Goal: Task Accomplishment & Management: Manage account settings

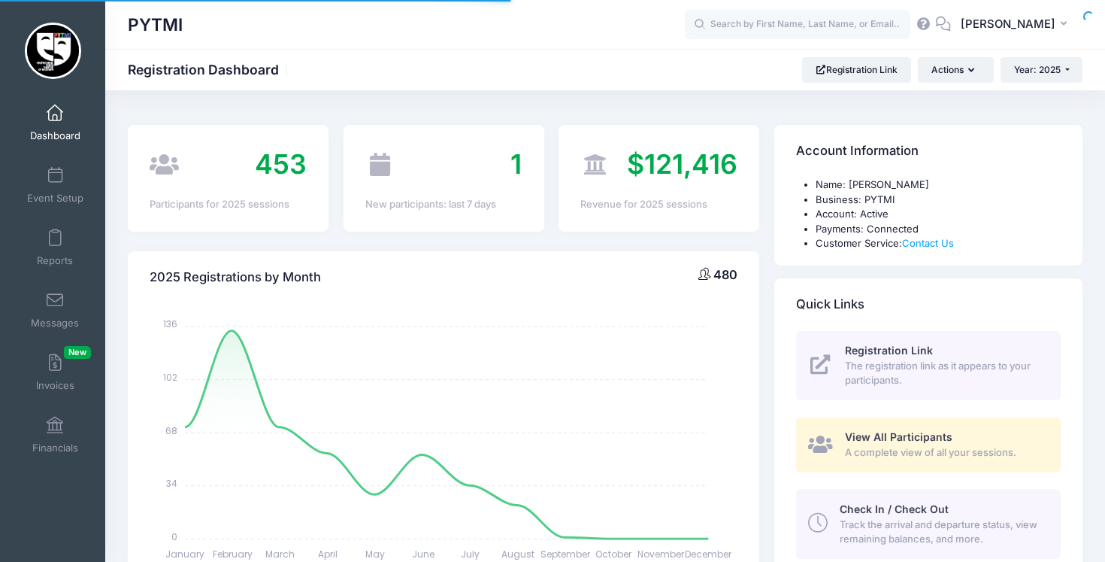
select select
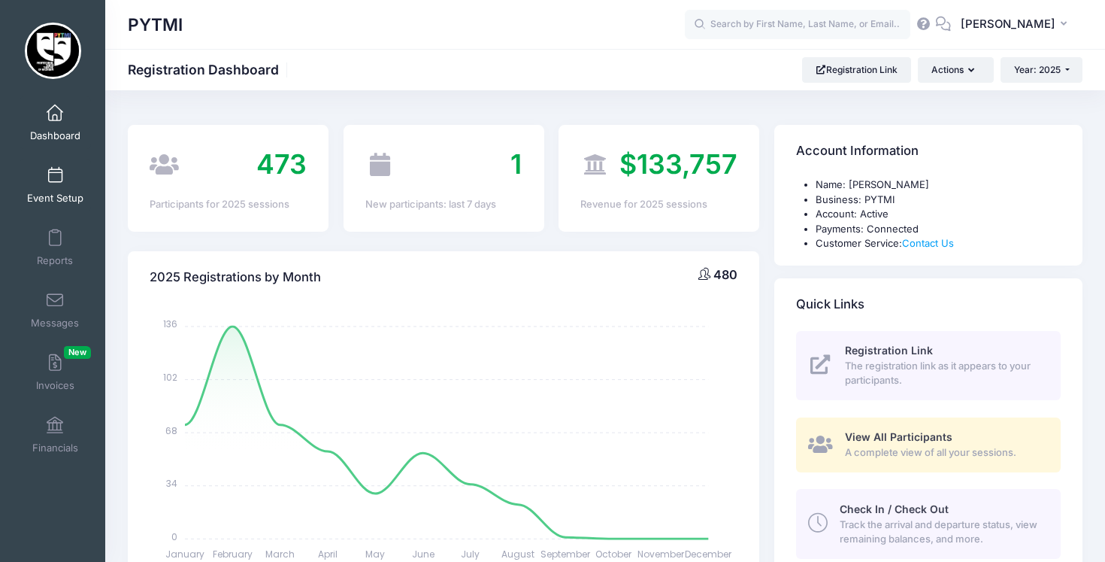
click at [57, 187] on link "Event Setup" at bounding box center [55, 185] width 71 height 53
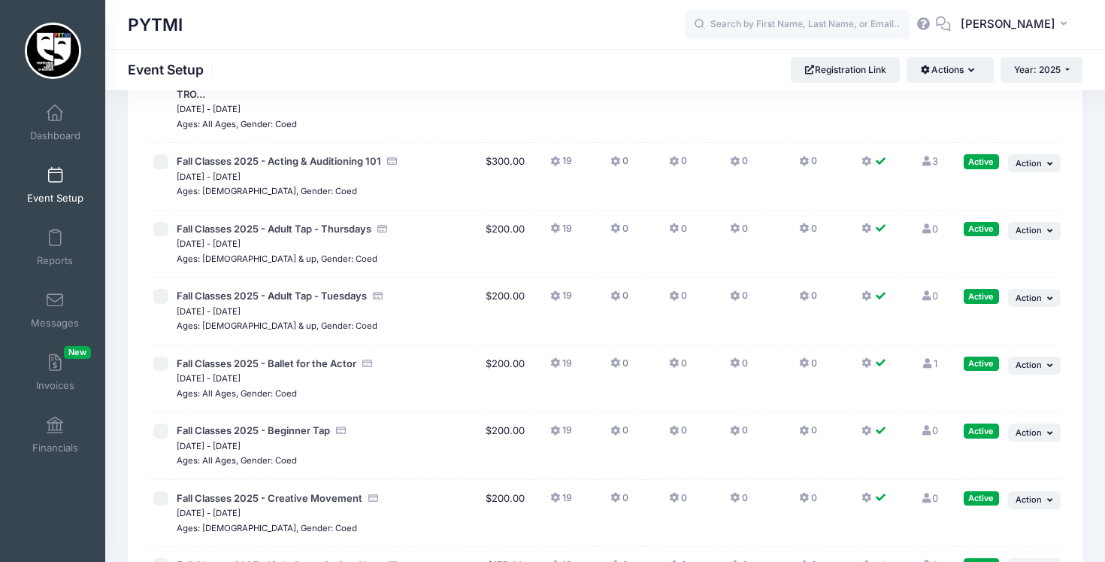
scroll to position [3973, 0]
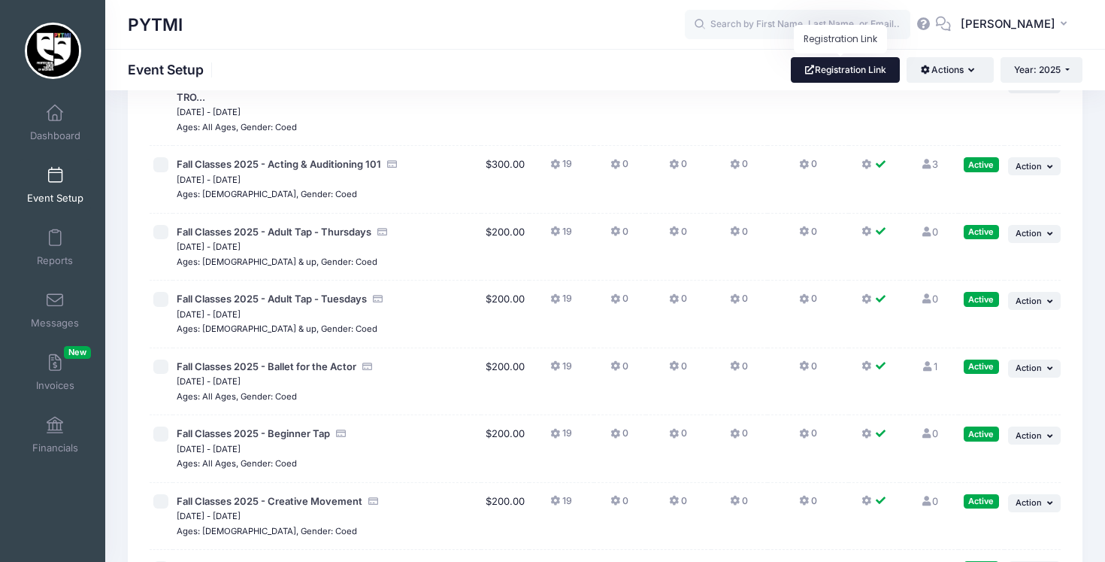
click at [835, 63] on link "Registration Link" at bounding box center [845, 70] width 109 height 26
click at [46, 428] on link "Financials" at bounding box center [55, 434] width 71 height 53
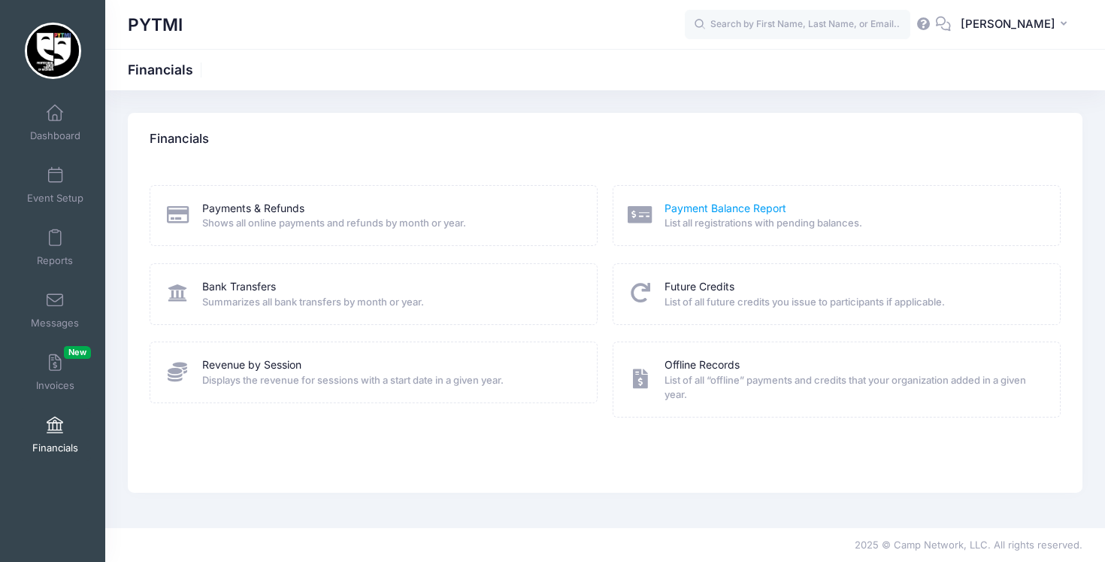
click at [700, 210] on link "Payment Balance Report" at bounding box center [726, 209] width 122 height 16
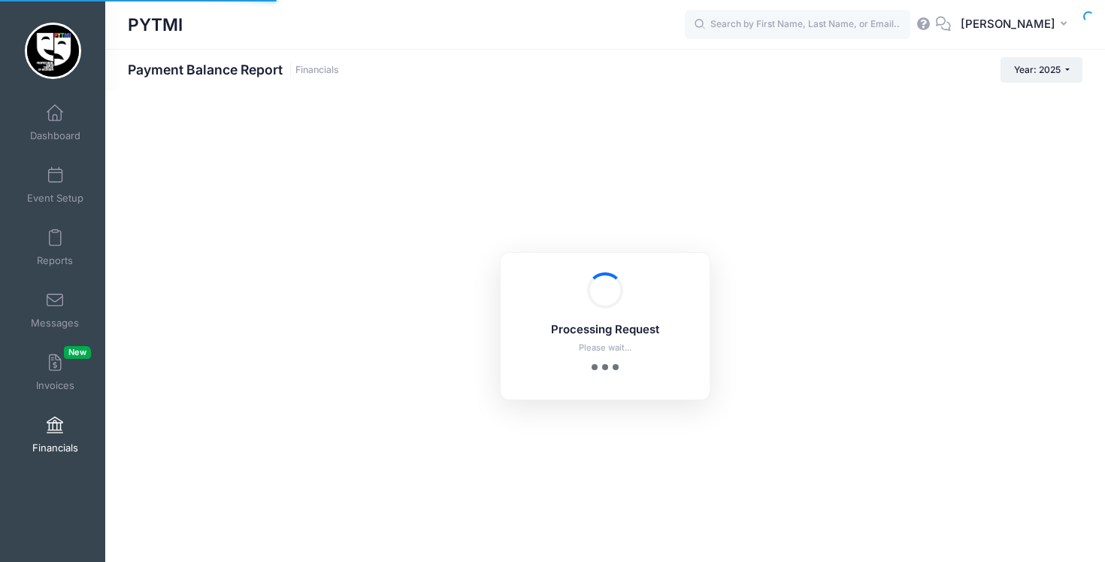
select select "10"
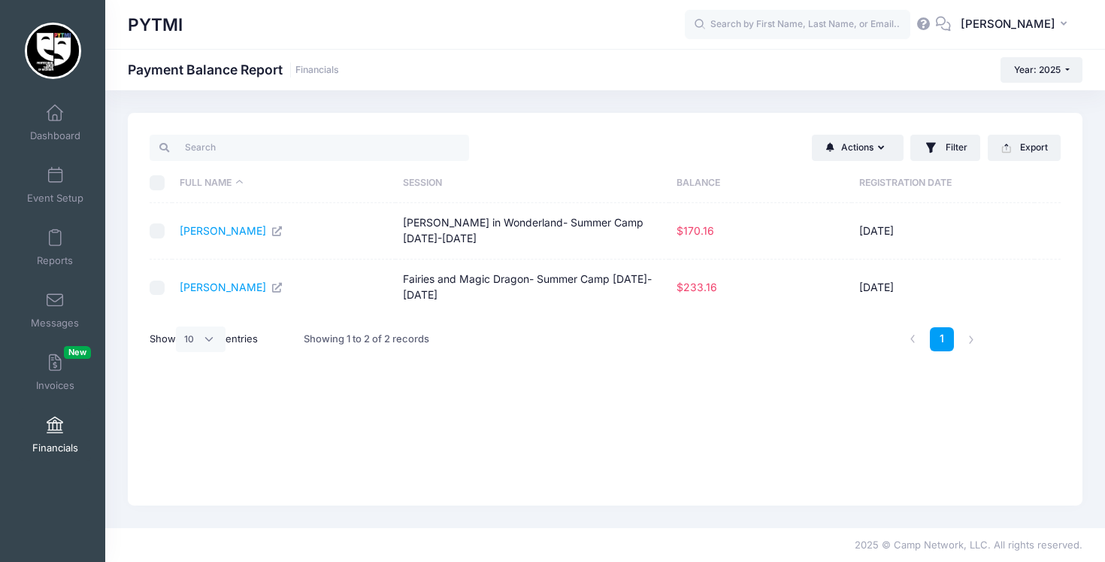
click at [148, 220] on div "Actions Send Payment Reminder Send Email Send SMS Filter Filter Options Session…" at bounding box center [605, 309] width 955 height 392
click at [154, 223] on input "checkbox" at bounding box center [157, 230] width 15 height 15
checkbox input "true"
click at [869, 149] on button "Actions" at bounding box center [858, 148] width 92 height 26
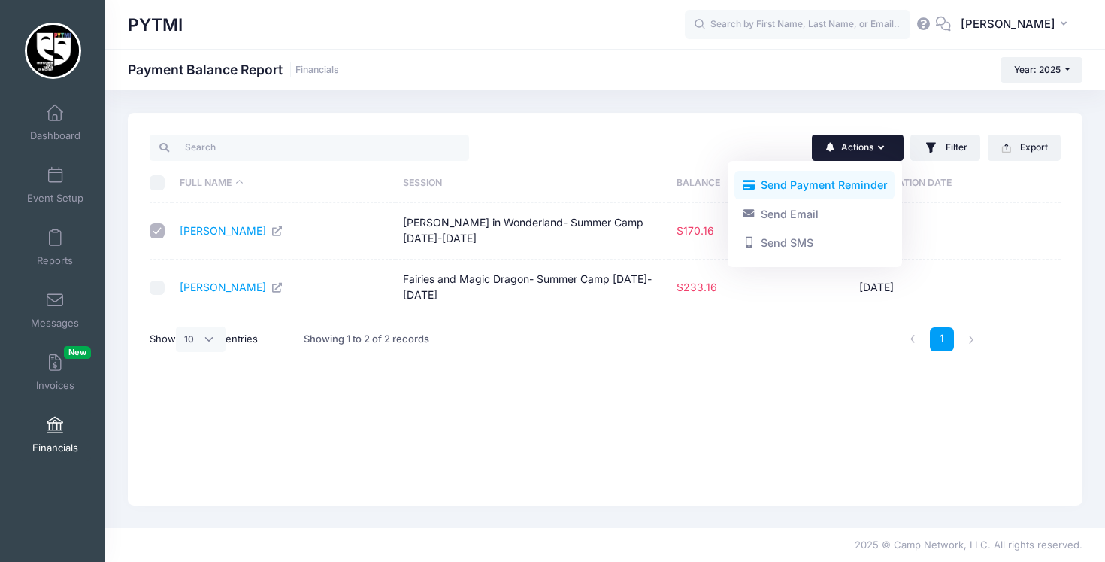
click at [825, 185] on link "Send Payment Reminder" at bounding box center [814, 185] width 160 height 29
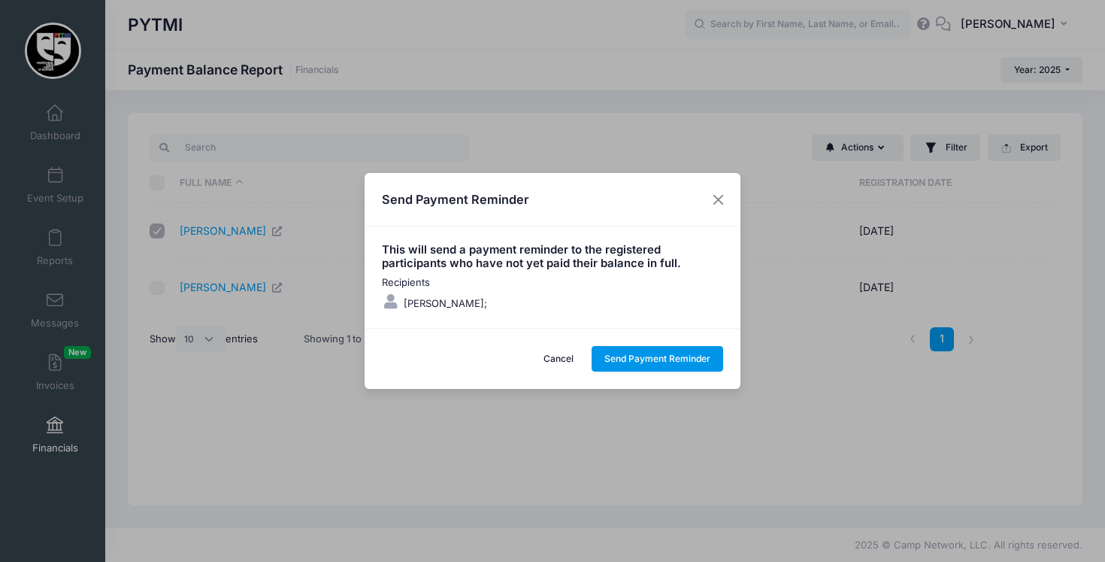
click at [658, 359] on button "Send Payment Reminder" at bounding box center [658, 359] width 132 height 26
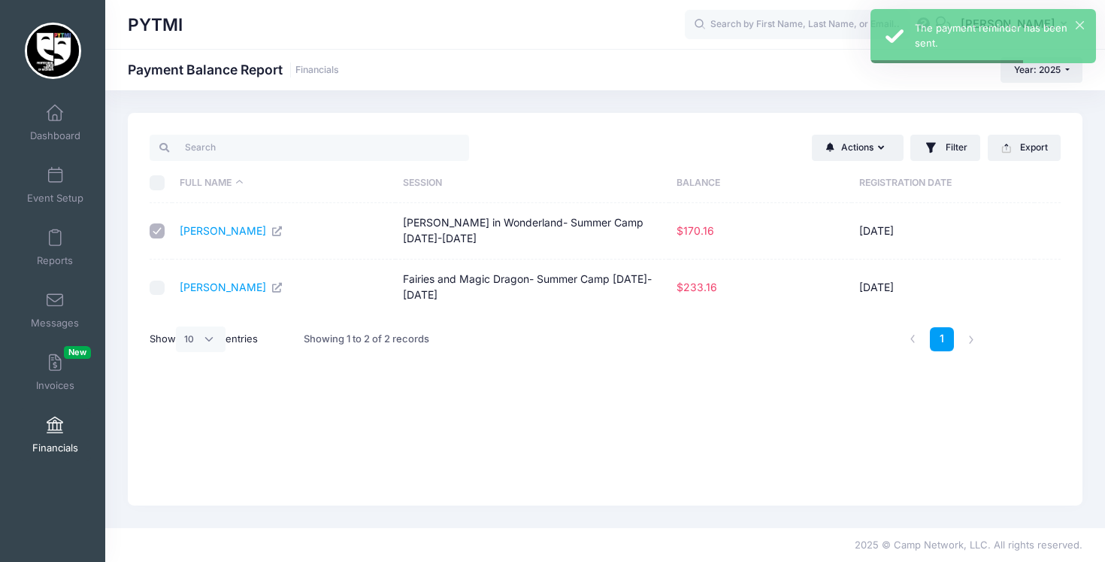
click at [150, 280] on input "checkbox" at bounding box center [157, 287] width 15 height 15
checkbox input "true"
click at [156, 224] on input "checkbox" at bounding box center [157, 230] width 15 height 15
click at [874, 154] on button "Actions" at bounding box center [858, 148] width 92 height 26
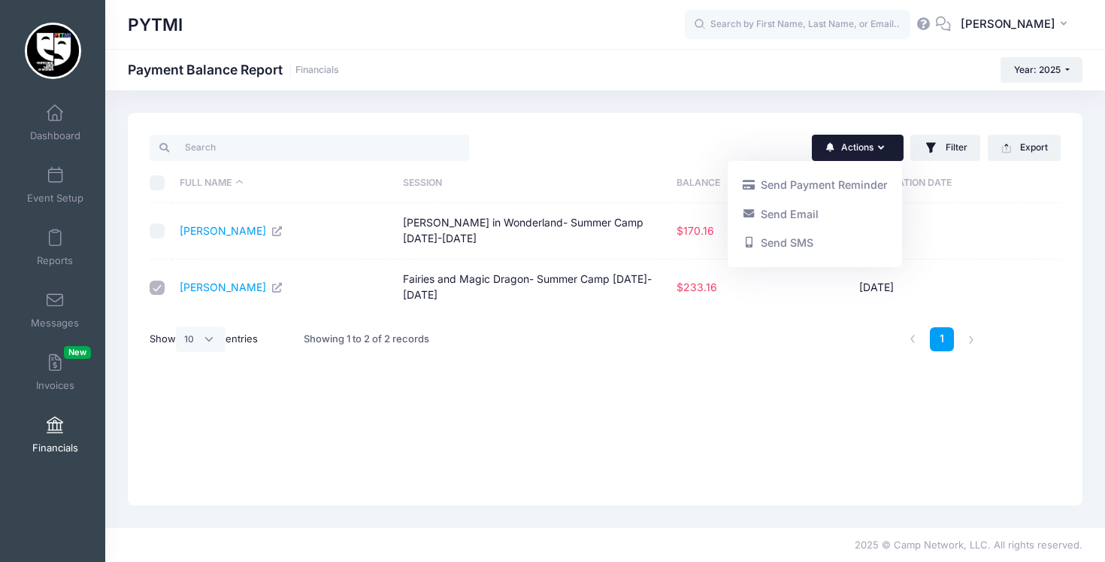
click at [154, 225] on input "checkbox" at bounding box center [157, 230] width 15 height 15
checkbox input "true"
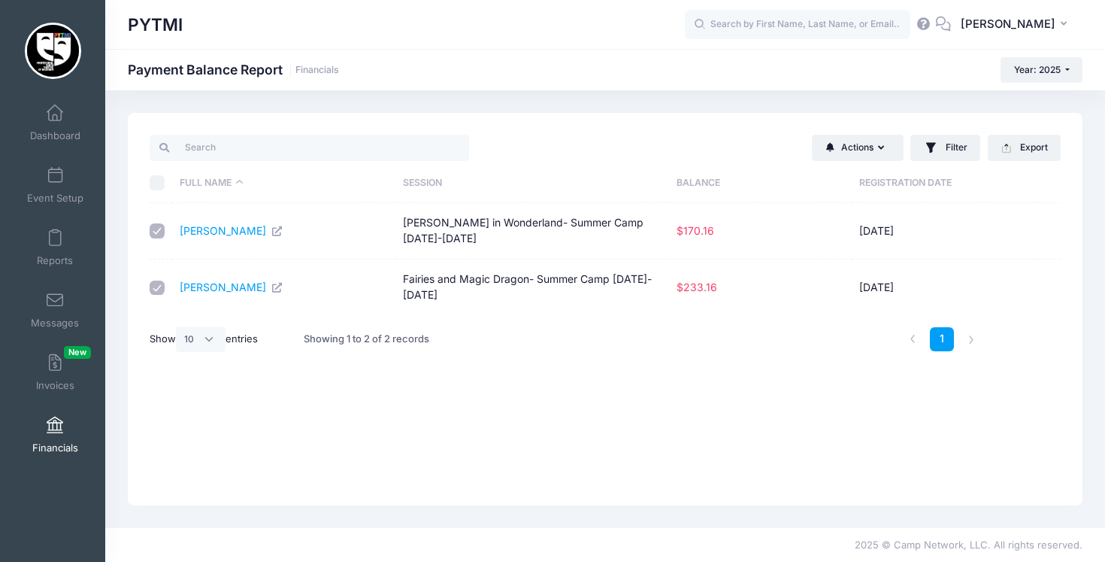
click at [162, 280] on input "checkbox" at bounding box center [157, 287] width 15 height 15
checkbox input "false"
click at [887, 147] on button "Actions" at bounding box center [858, 148] width 92 height 26
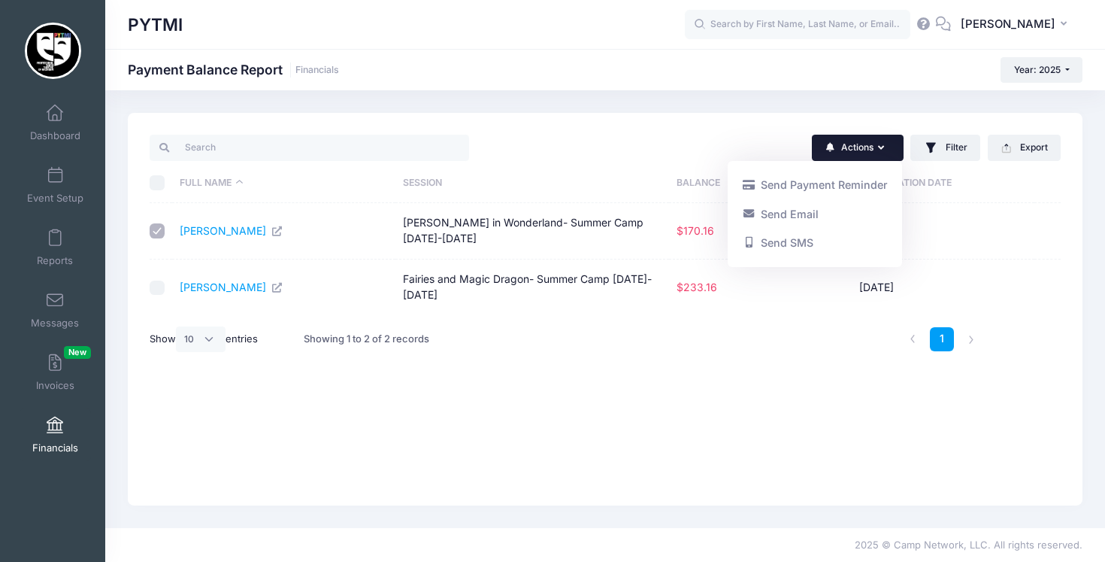
click at [880, 148] on icon "button" at bounding box center [884, 148] width 12 height 0
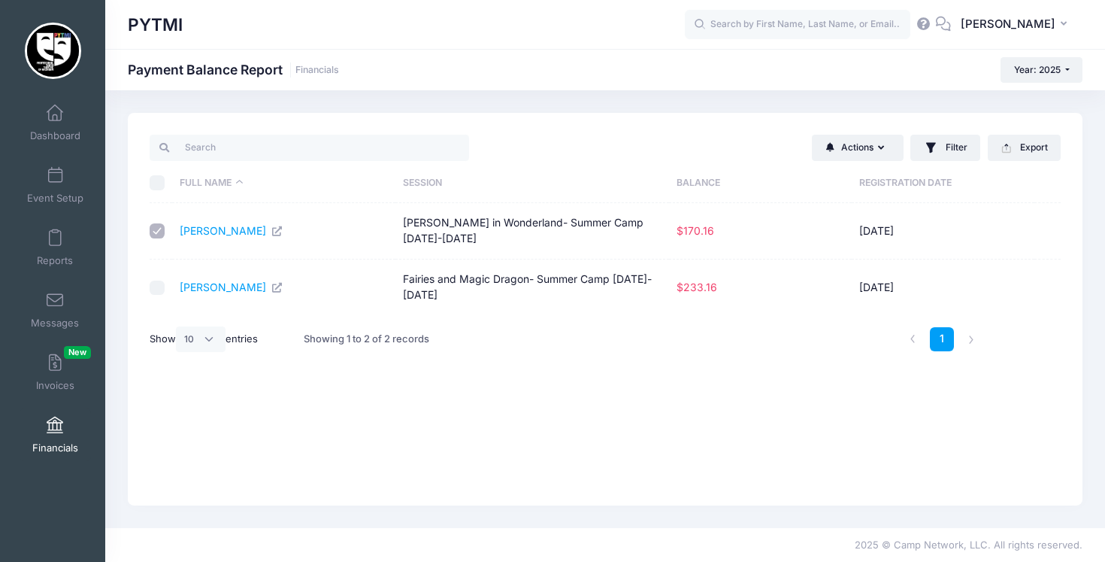
click at [160, 225] on input "checkbox" at bounding box center [157, 230] width 15 height 15
checkbox input "false"
